Goal: Information Seeking & Learning: Learn about a topic

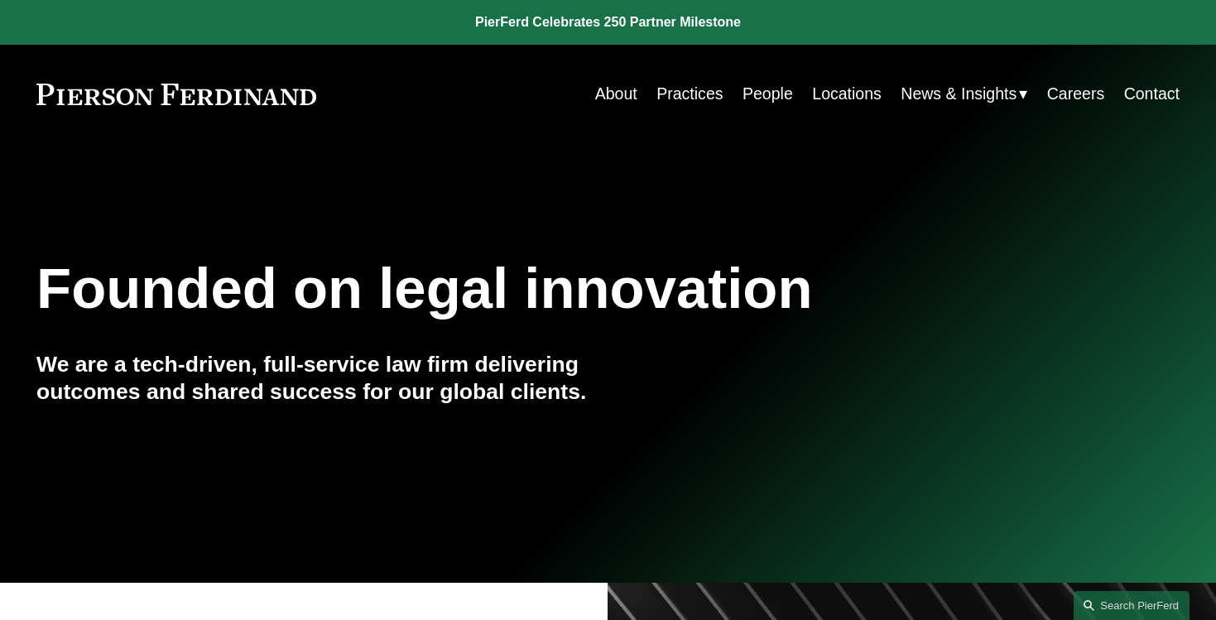
click at [1080, 94] on link "Careers" at bounding box center [1075, 94] width 57 height 32
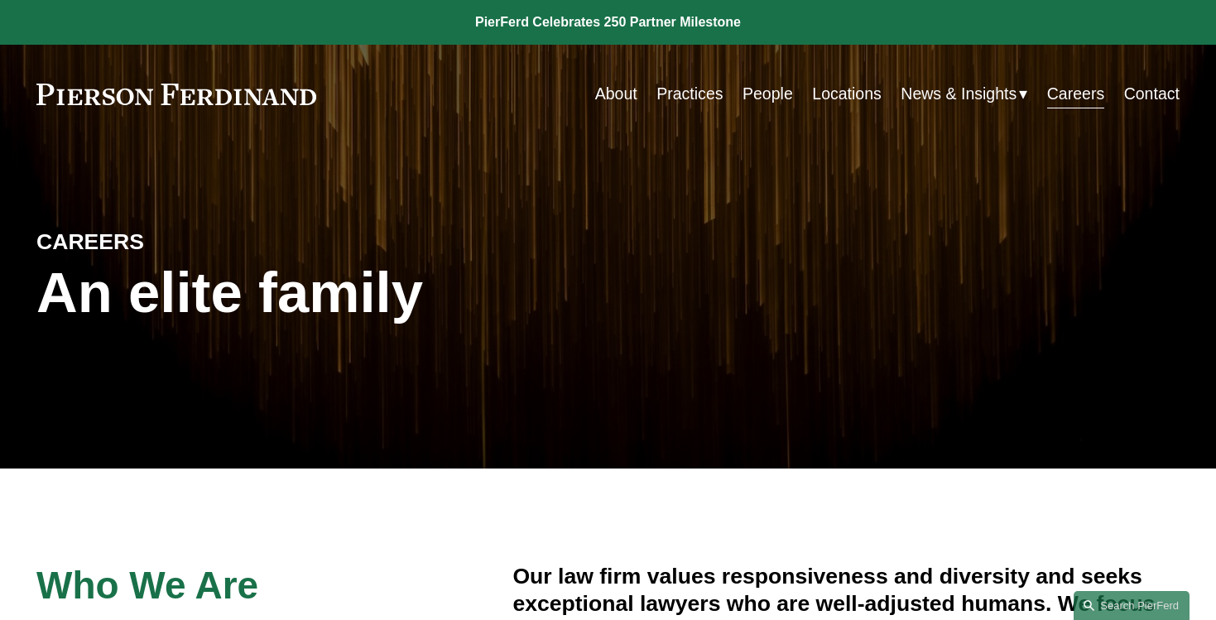
click at [841, 98] on link "Locations" at bounding box center [847, 94] width 70 height 32
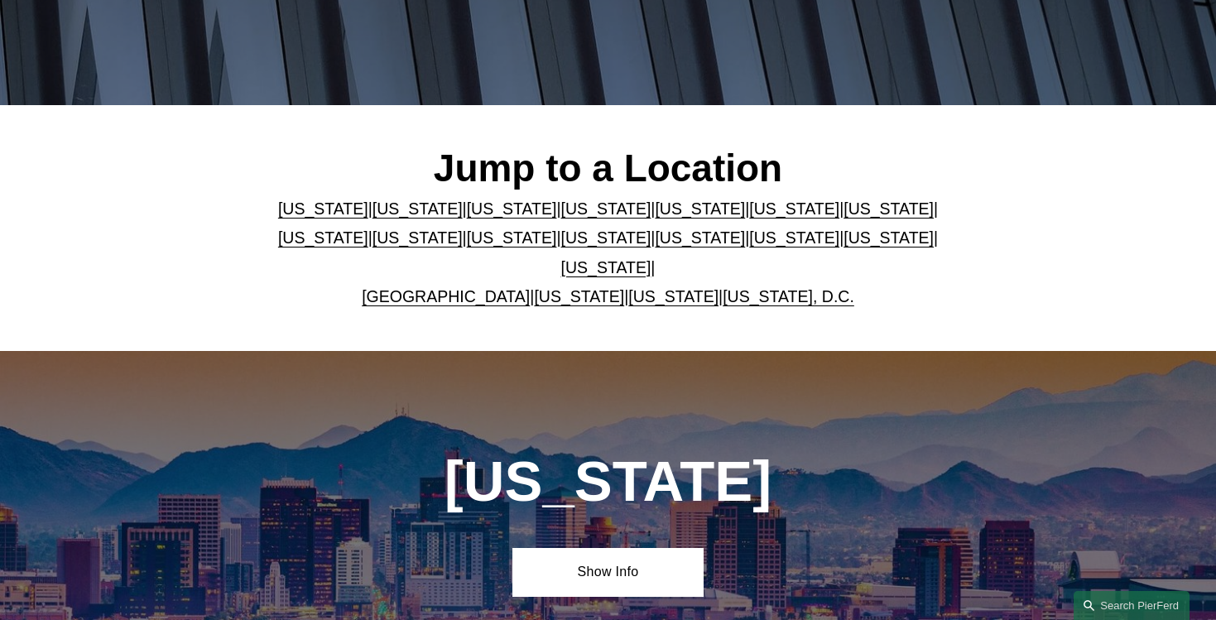
scroll to position [370, 0]
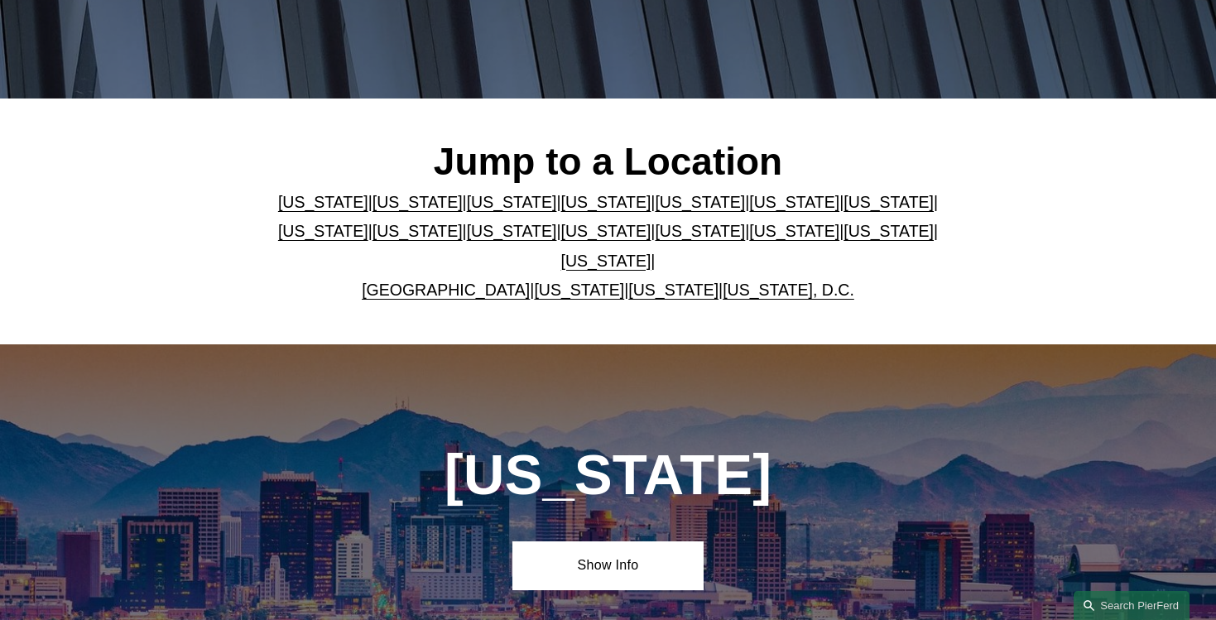
click at [651, 261] on link "Texas" at bounding box center [606, 261] width 90 height 18
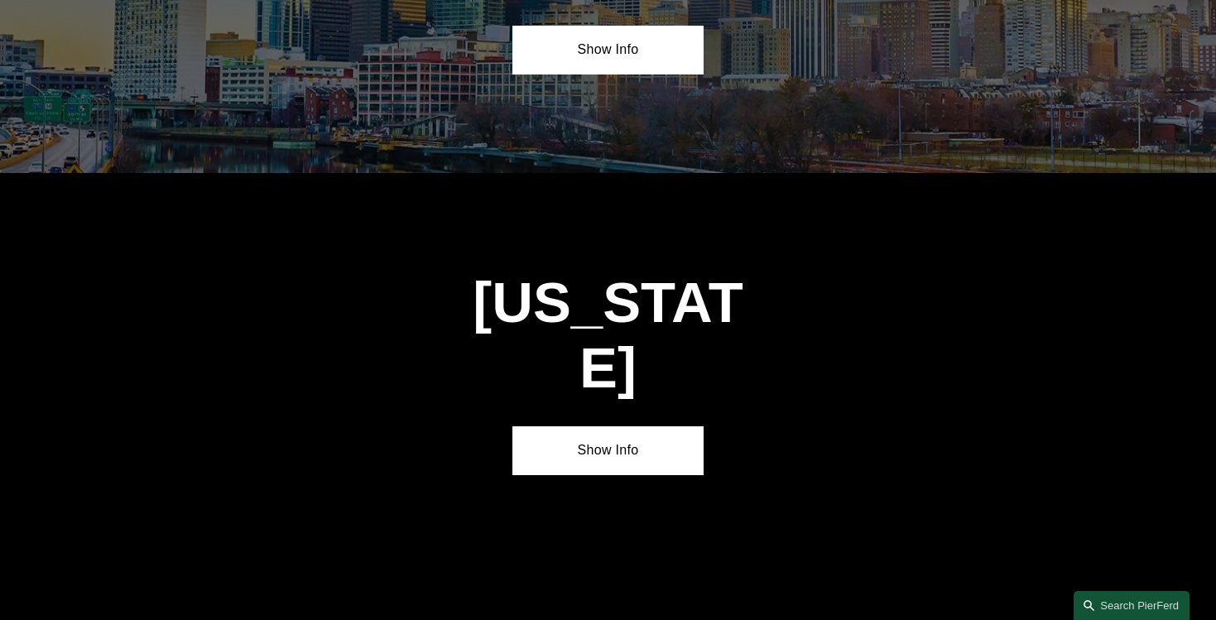
scroll to position [5530, 0]
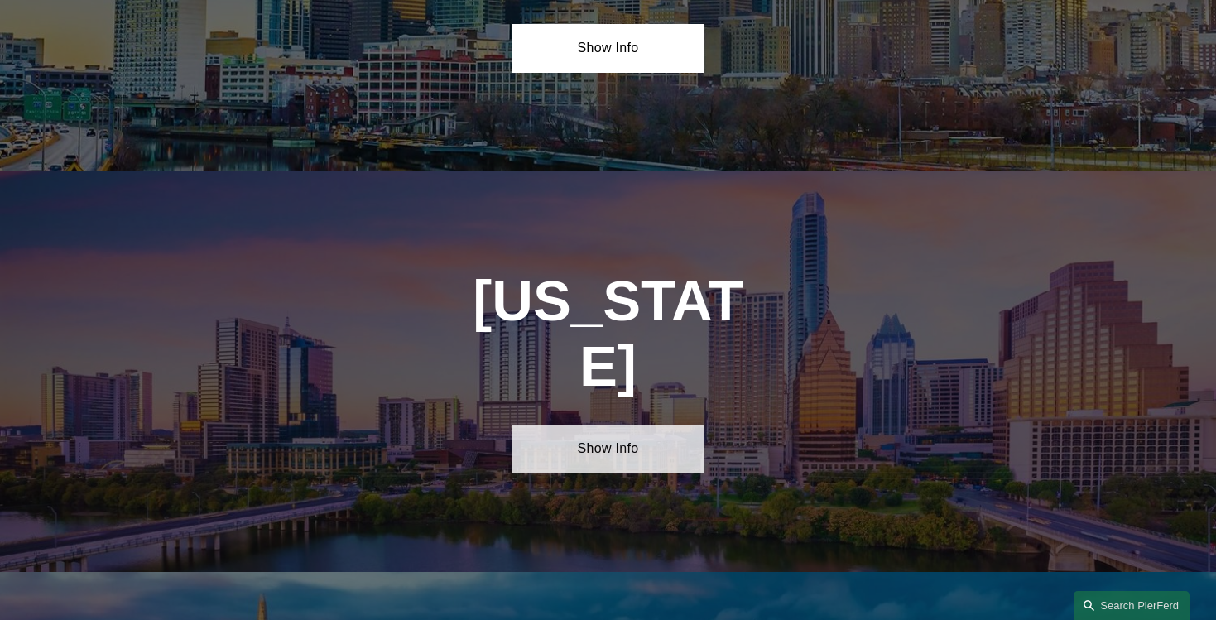
click at [607, 425] on link "Show Info" at bounding box center [607, 449] width 190 height 49
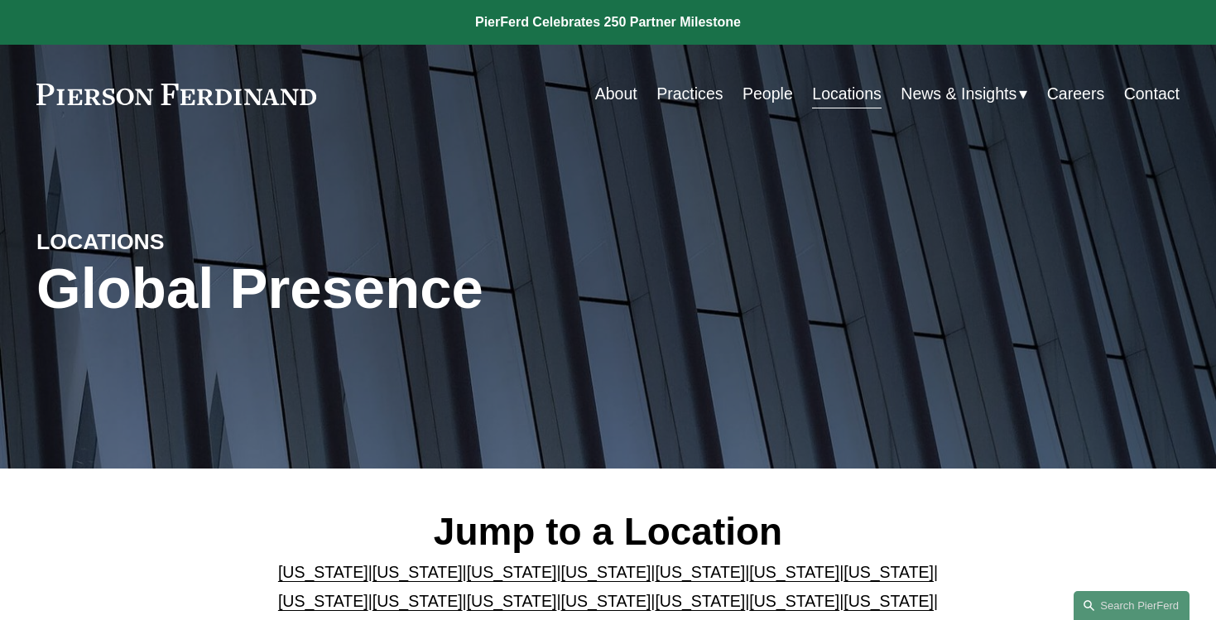
scroll to position [0, 0]
click at [1097, 96] on link "Careers" at bounding box center [1075, 94] width 57 height 32
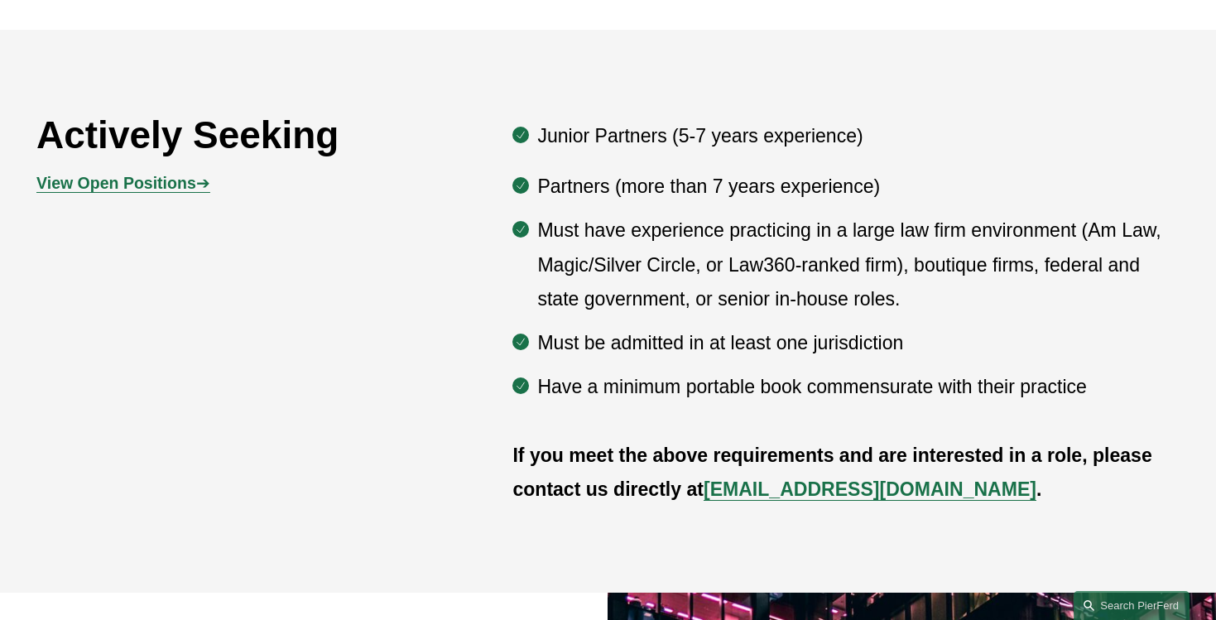
scroll to position [854, 0]
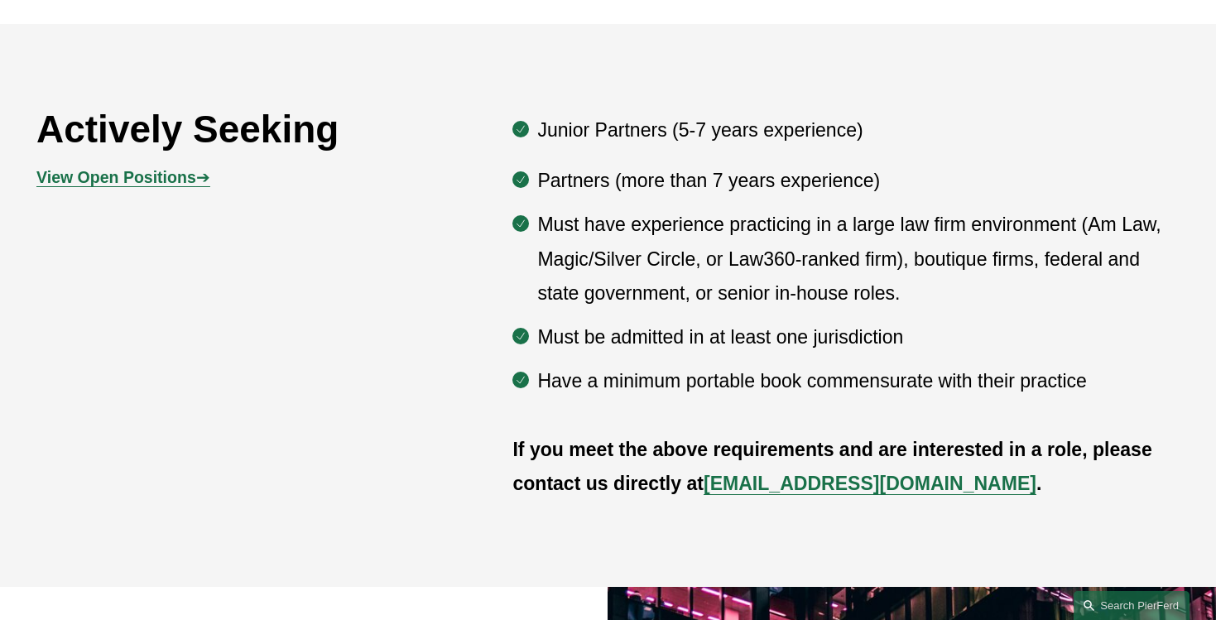
click at [121, 183] on strong "View Open Positions" at bounding box center [116, 177] width 160 height 18
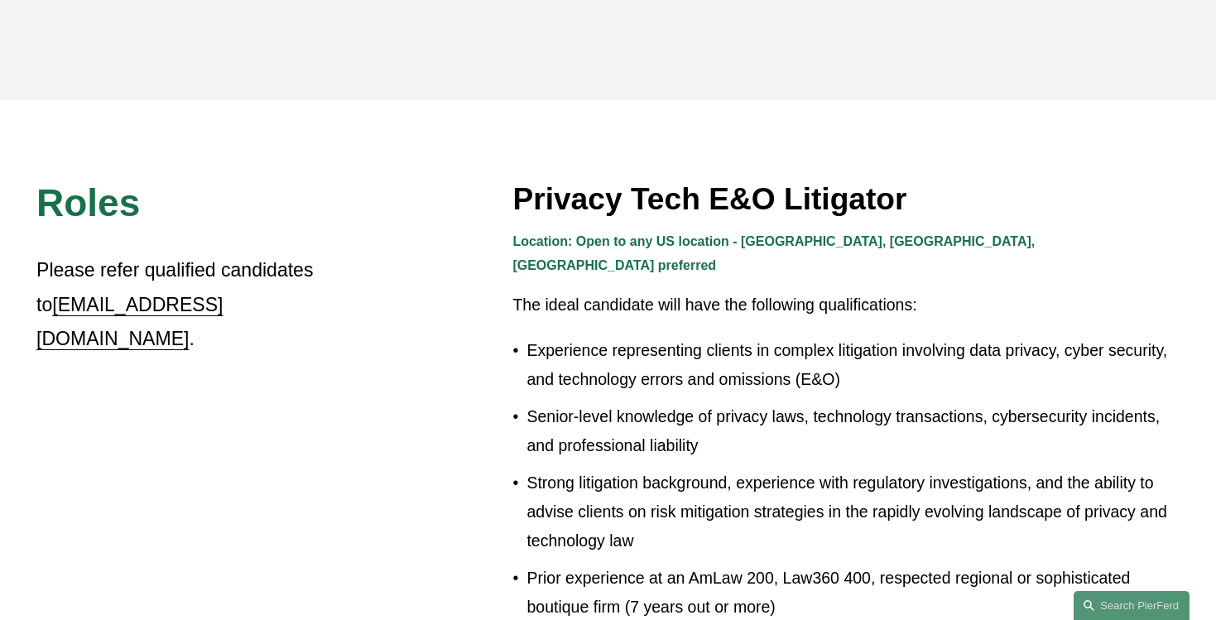
scroll to position [467, 0]
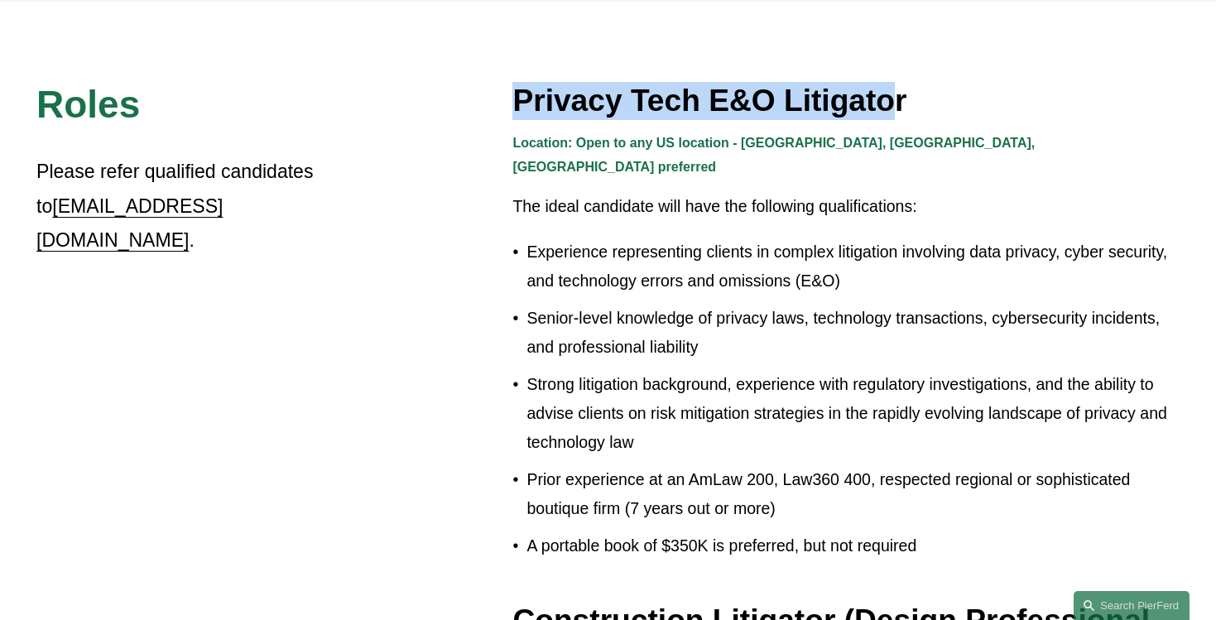
drag, startPoint x: 499, startPoint y: 98, endPoint x: 883, endPoint y: 103, distance: 384.1
click at [883, 103] on h3 "Privacy Tech E&O Litigator" at bounding box center [845, 101] width 667 height 38
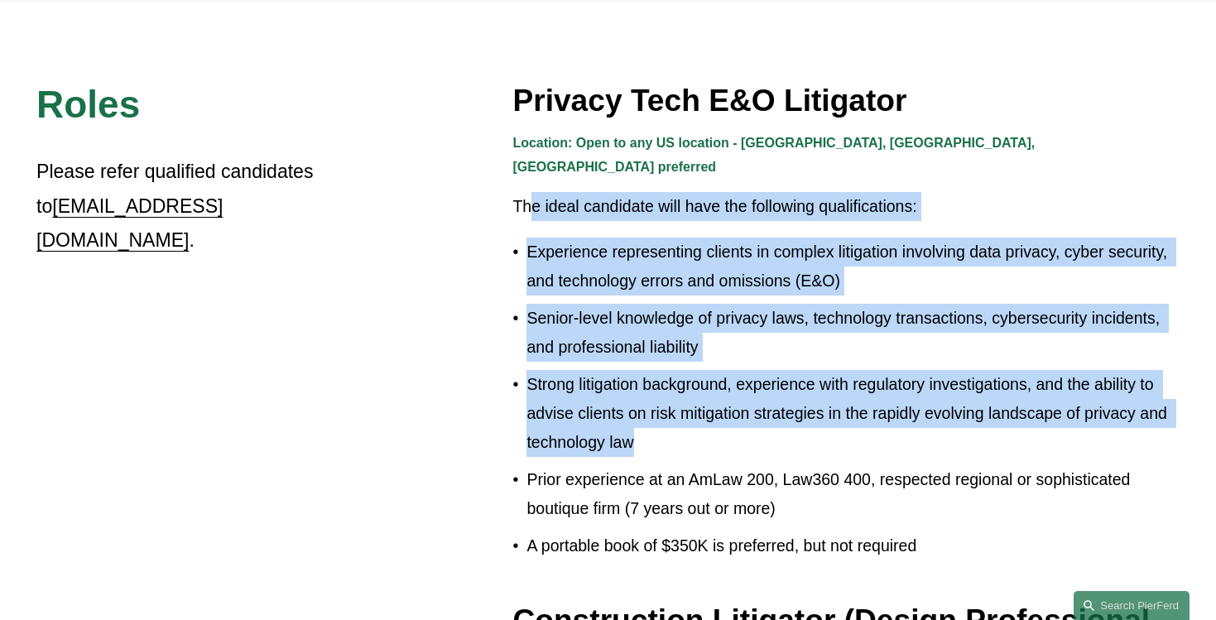
drag, startPoint x: 529, startPoint y: 175, endPoint x: 804, endPoint y: 443, distance: 384.0
click at [797, 439] on div "Location: Open to any US location - CA, IL, TX preferred The ideal candidate wi…" at bounding box center [845, 347] width 667 height 430
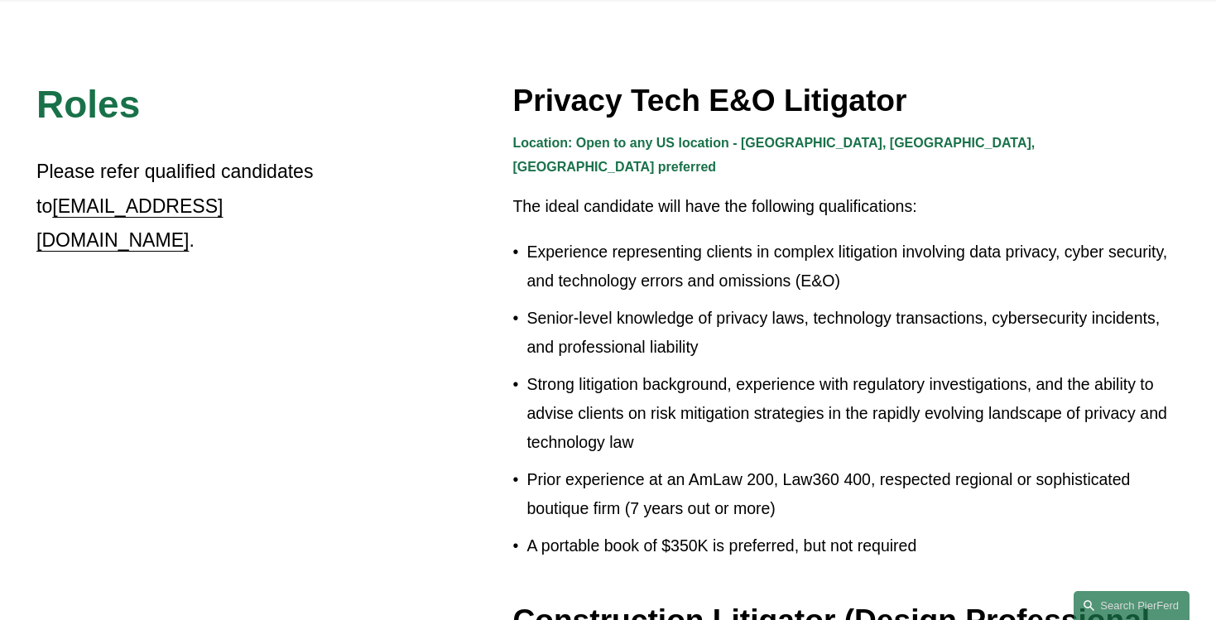
click at [804, 465] on p "Prior experience at an AmLaw 200, Law360 400, respected regional or sophisticat…" at bounding box center [852, 494] width 653 height 58
drag, startPoint x: 692, startPoint y: 458, endPoint x: 894, endPoint y: 455, distance: 202.0
click at [894, 465] on p "Prior experience at an AmLaw 200, Law360 400, respected regional or sophisticat…" at bounding box center [852, 494] width 653 height 58
drag, startPoint x: 690, startPoint y: 459, endPoint x: 869, endPoint y: 453, distance: 178.9
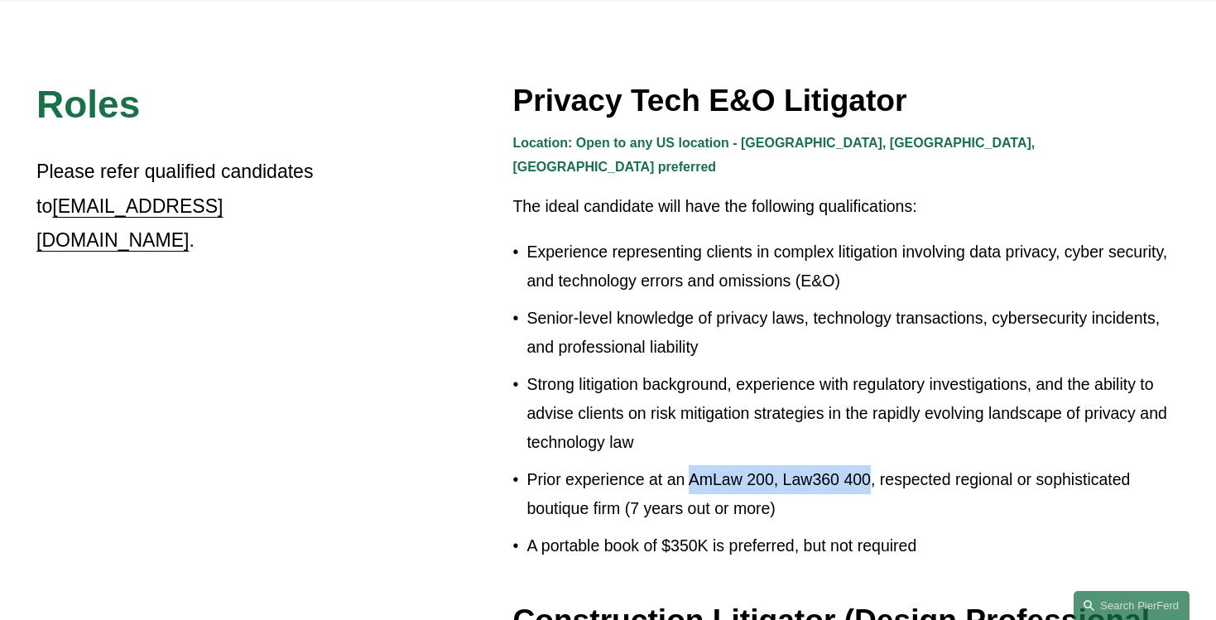
click at [869, 465] on p "Prior experience at an AmLaw 200, Law360 400, respected regional or sophisticat…" at bounding box center [852, 494] width 653 height 58
click at [870, 465] on p "Prior experience at an AmLaw 200, Law360 400, respected regional or sophisticat…" at bounding box center [852, 494] width 653 height 58
drag, startPoint x: 691, startPoint y: 454, endPoint x: 861, endPoint y: 452, distance: 169.7
click at [861, 465] on p "Prior experience at an AmLaw 200, Law360 400, respected regional or sophisticat…" at bounding box center [852, 494] width 653 height 58
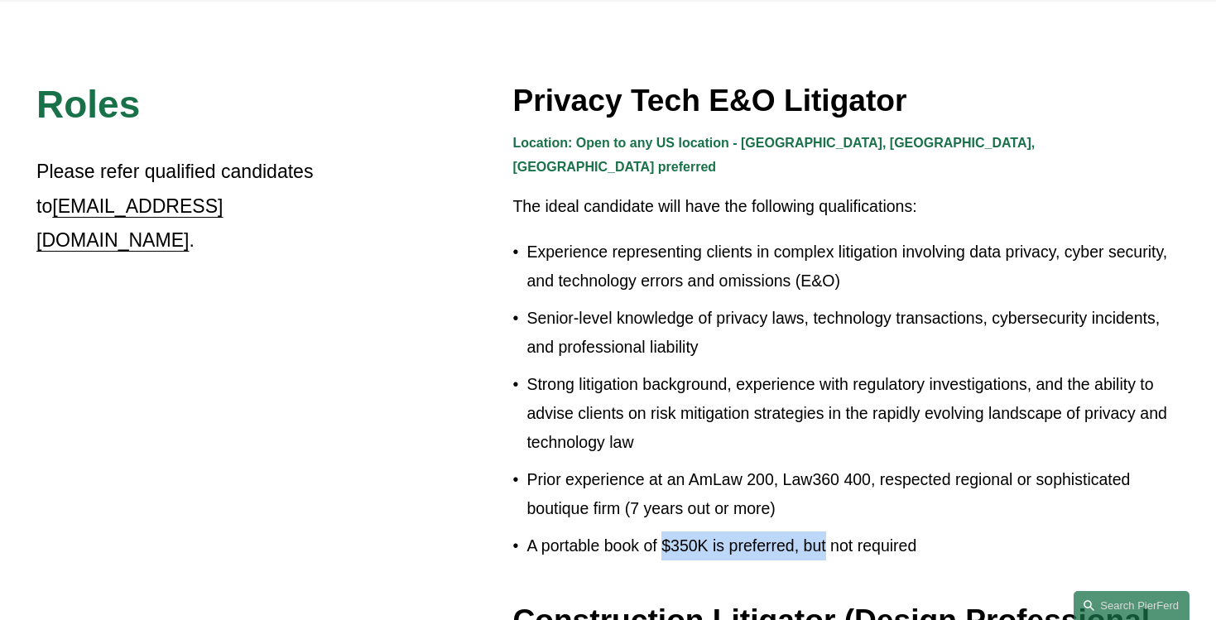
drag, startPoint x: 669, startPoint y: 523, endPoint x: 833, endPoint y: 523, distance: 163.9
click at [833, 531] on p "A portable book of $350K is preferred, but not required" at bounding box center [852, 545] width 653 height 29
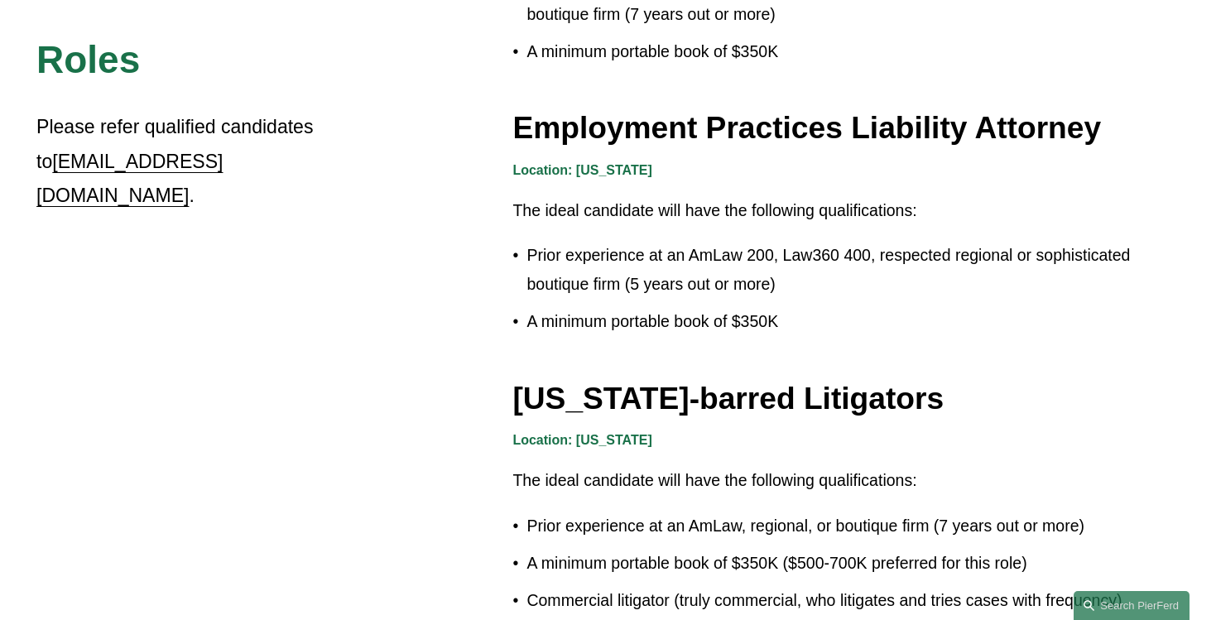
scroll to position [3070, 0]
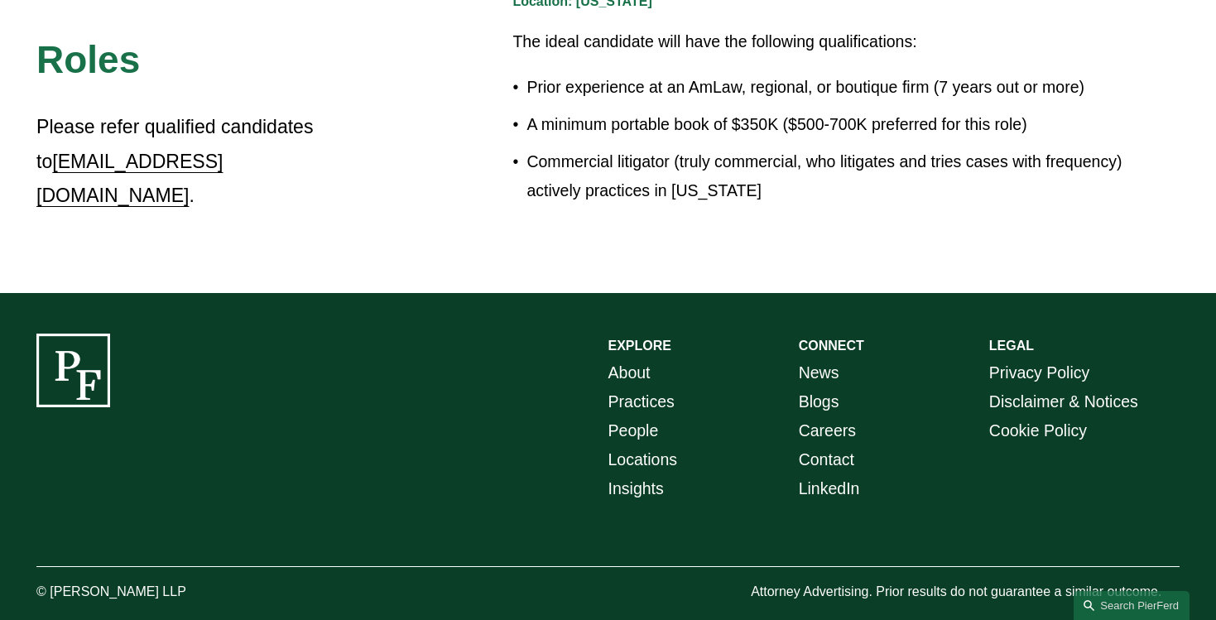
click at [833, 430] on link "Careers" at bounding box center [827, 430] width 57 height 29
